Goal: Find specific page/section: Find specific page/section

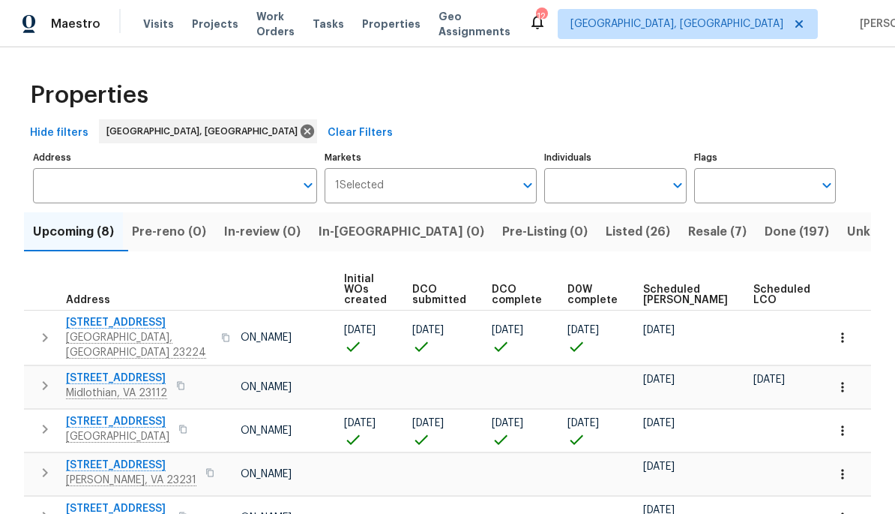
scroll to position [0, 95]
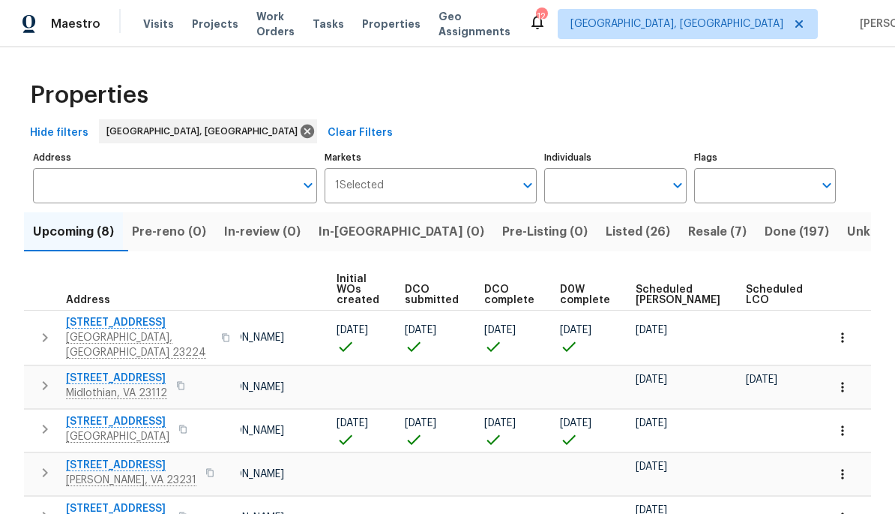
click at [625, 301] on span "Ready Date" at bounding box center [844, 293] width 33 height 21
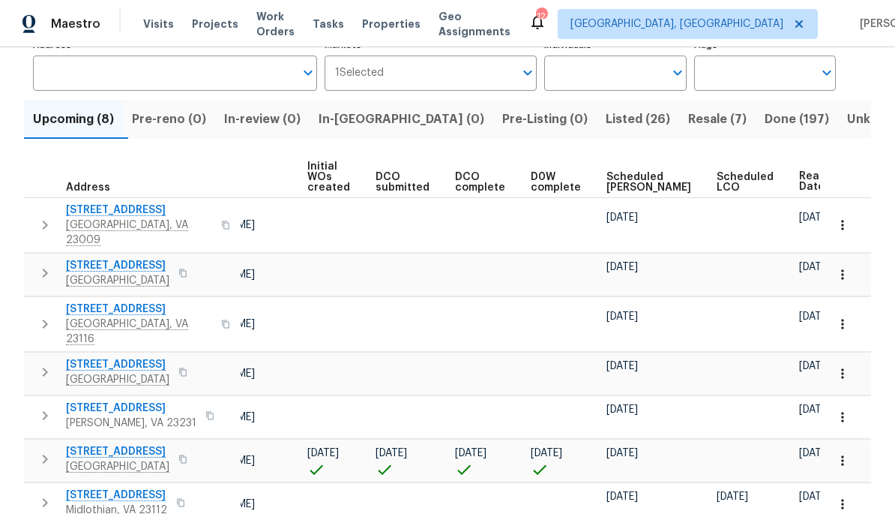
scroll to position [0, 124]
click at [625, 188] on span "Ready Date" at bounding box center [816, 181] width 33 height 21
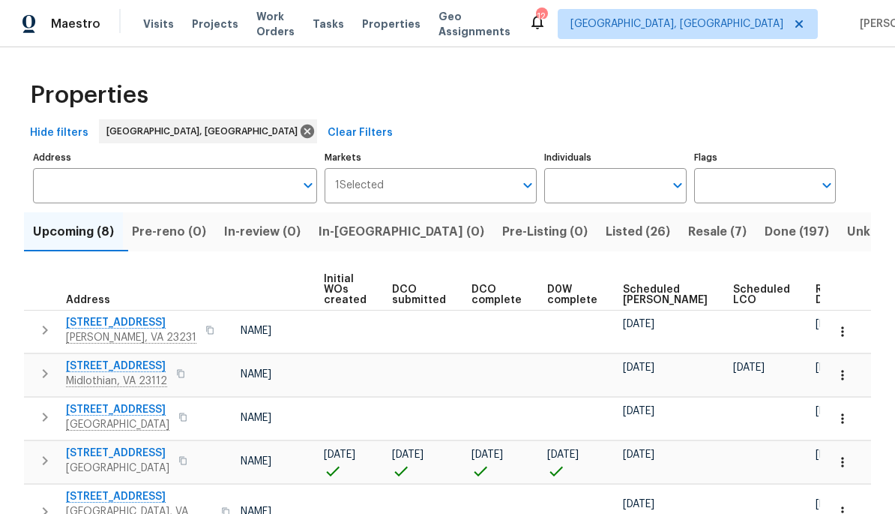
scroll to position [0, 107]
click at [625, 295] on span "Ready Date" at bounding box center [832, 294] width 33 height 21
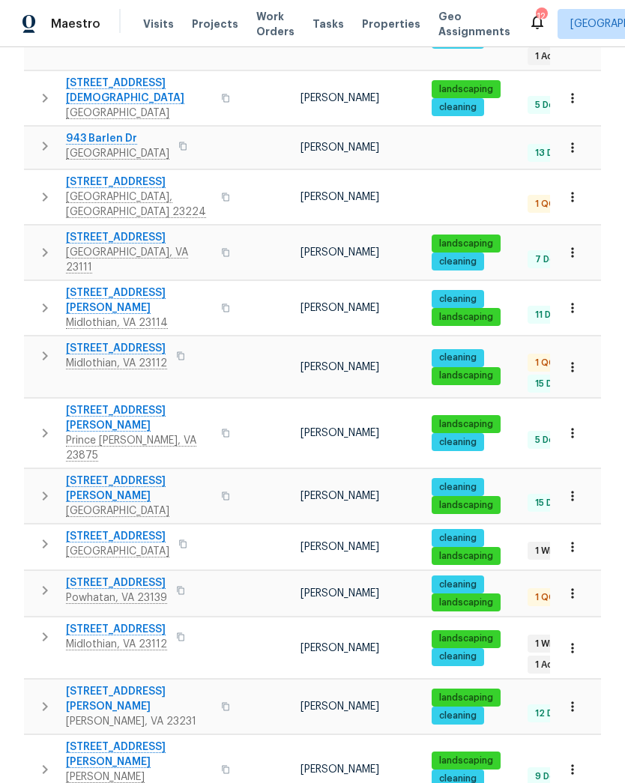
scroll to position [772, 0]
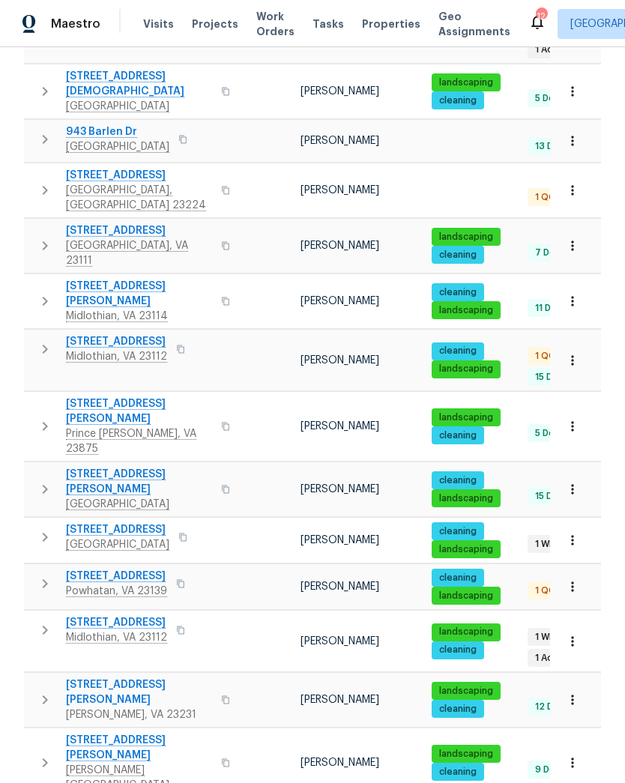
click at [147, 523] on span "[STREET_ADDRESS]" at bounding box center [117, 530] width 103 height 15
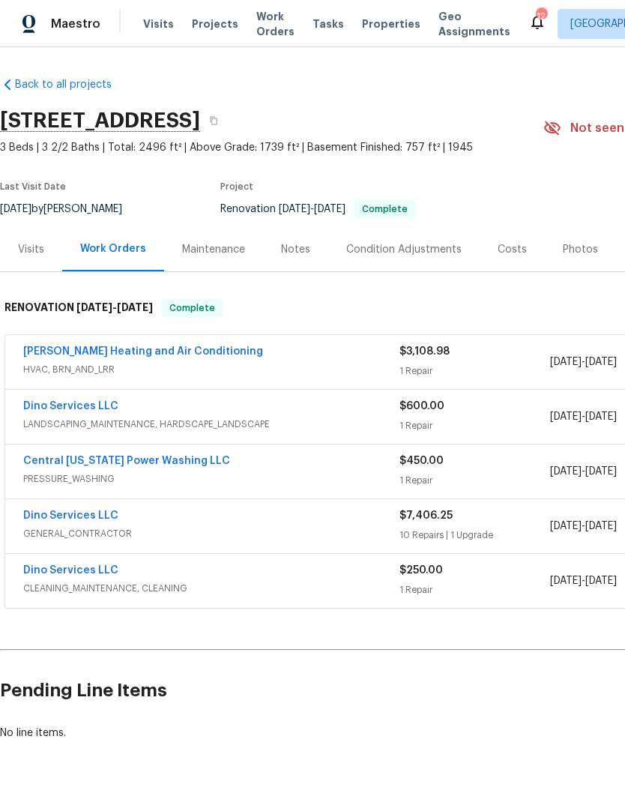
click at [200, 123] on h2 "1320 Brookland Pkwy, Richmond, VA 23227" at bounding box center [100, 120] width 200 height 15
